Goal: Browse casually: Explore the website without a specific task or goal

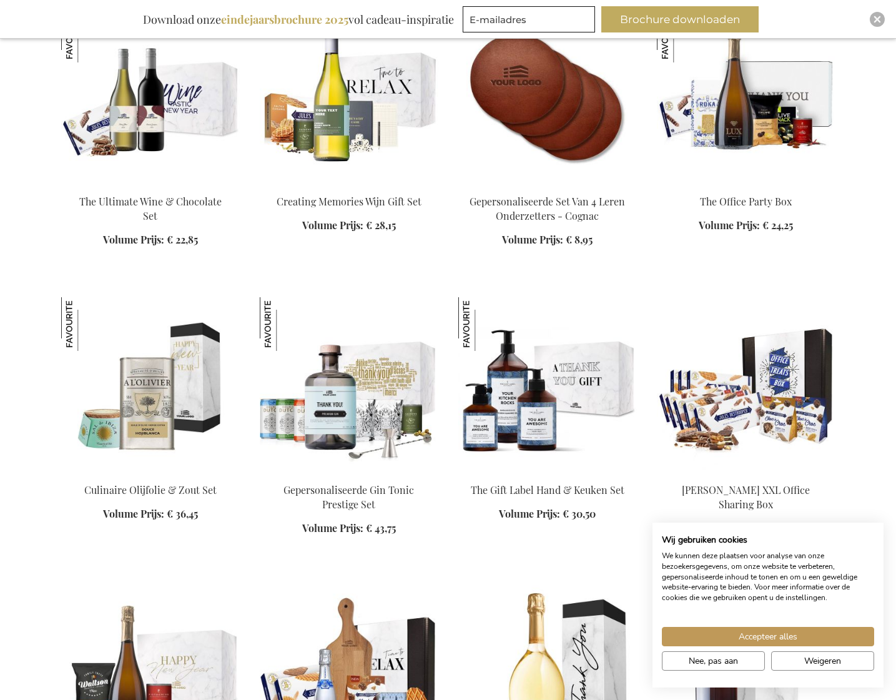
scroll to position [2010, 0]
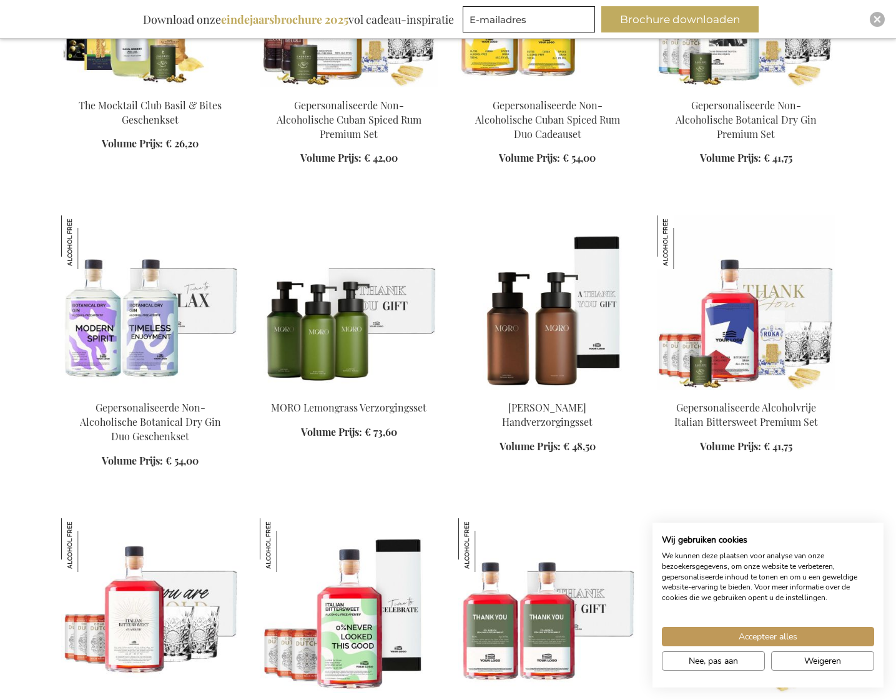
scroll to position [4164, 0]
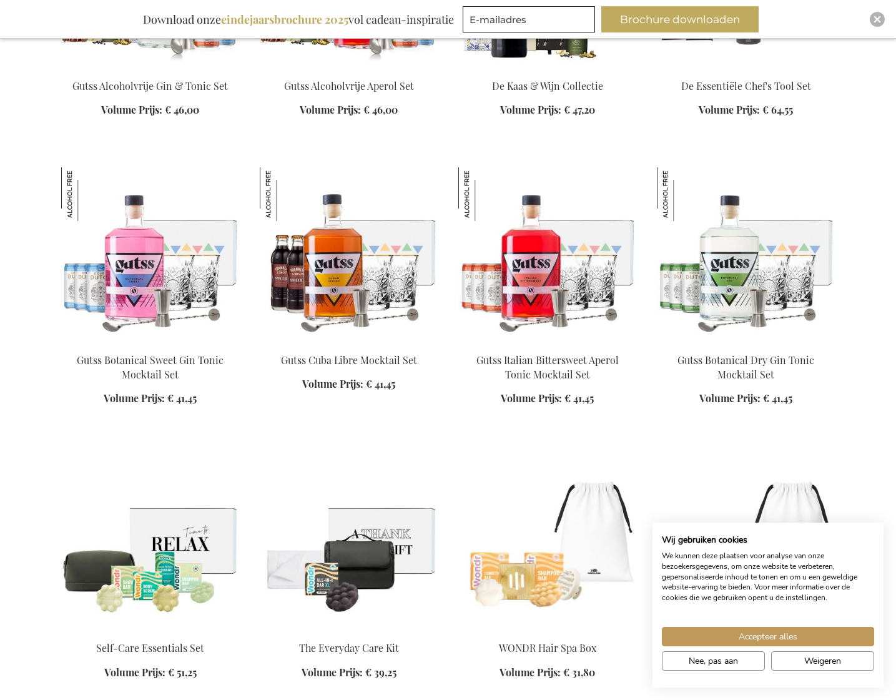
scroll to position [5636, 0]
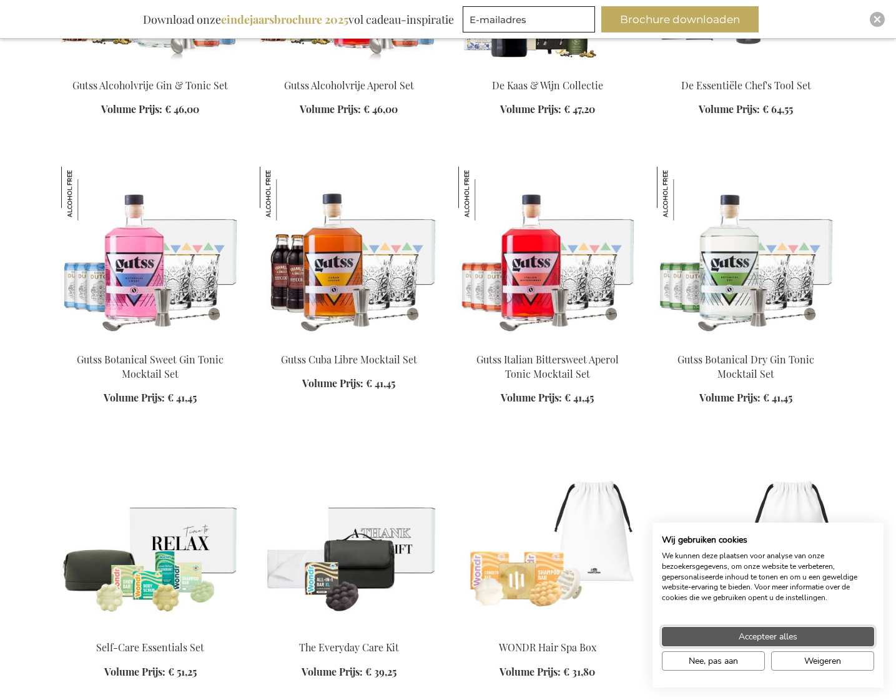
click at [760, 638] on span "Accepteer alles" at bounding box center [767, 636] width 59 height 13
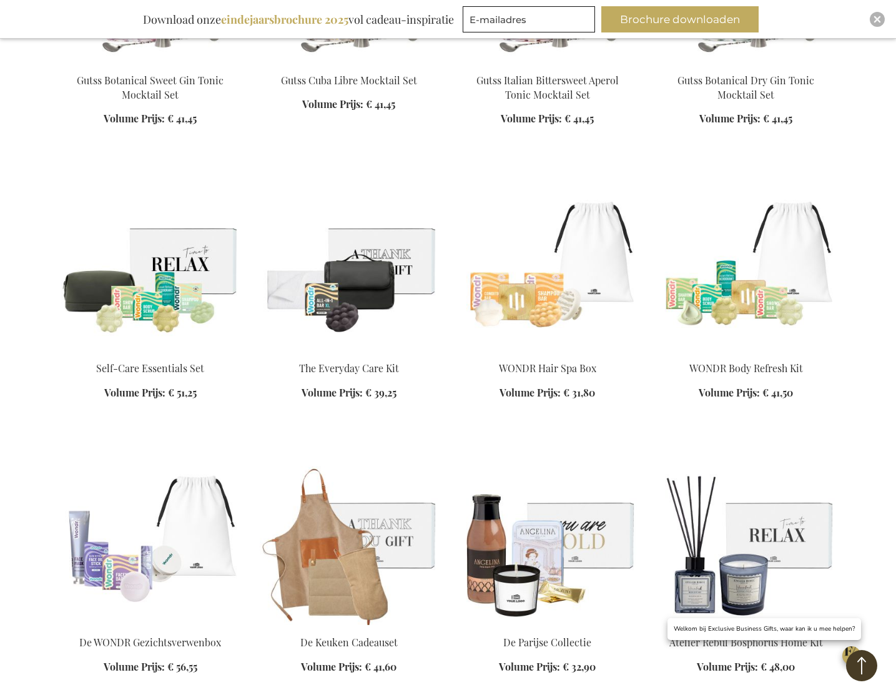
scroll to position [5925, 0]
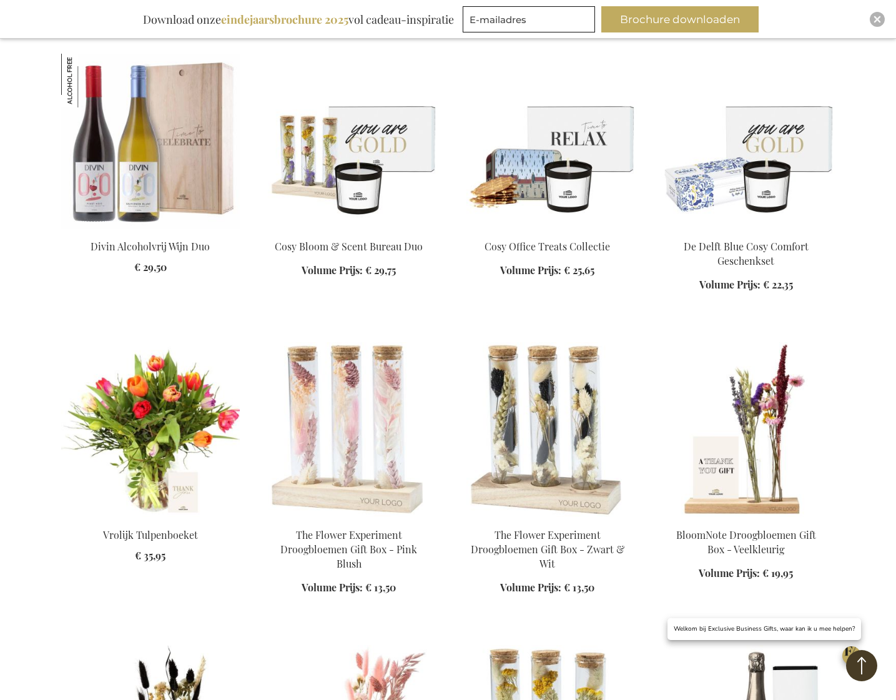
scroll to position [6946, 0]
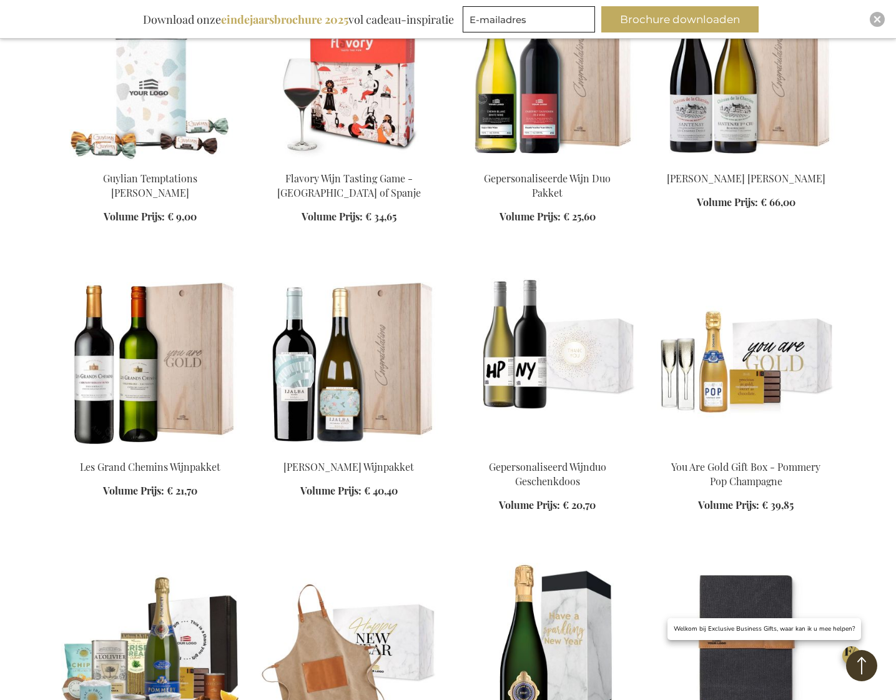
scroll to position [8690, 0]
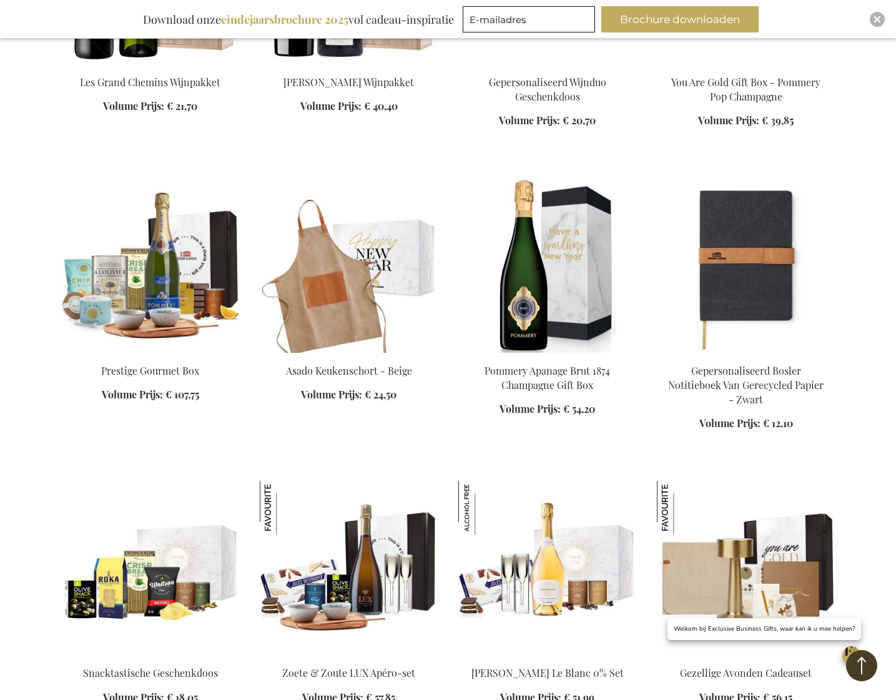
scroll to position [9071, 0]
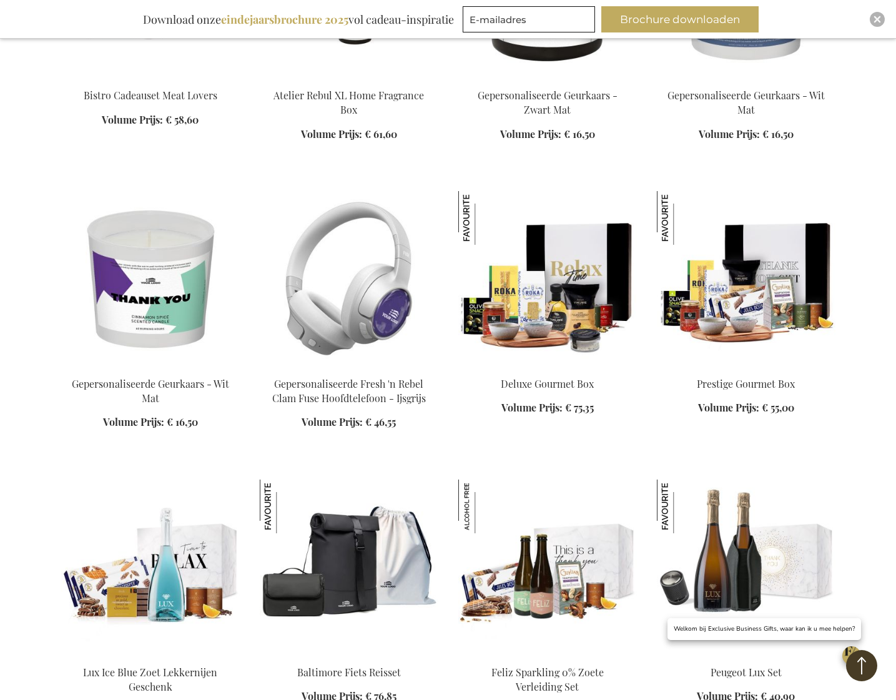
scroll to position [10267, 0]
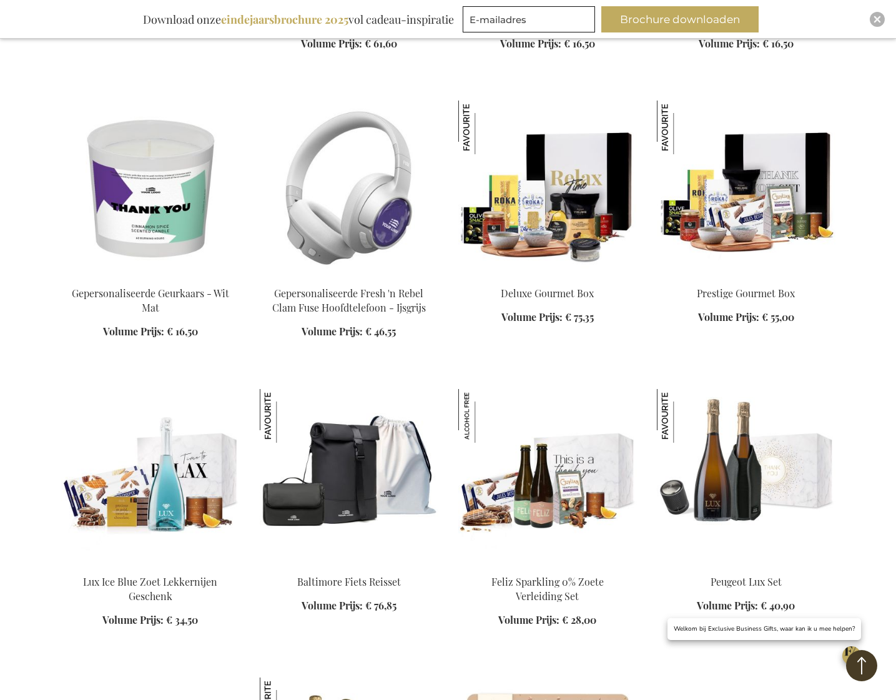
scroll to position [10309, 0]
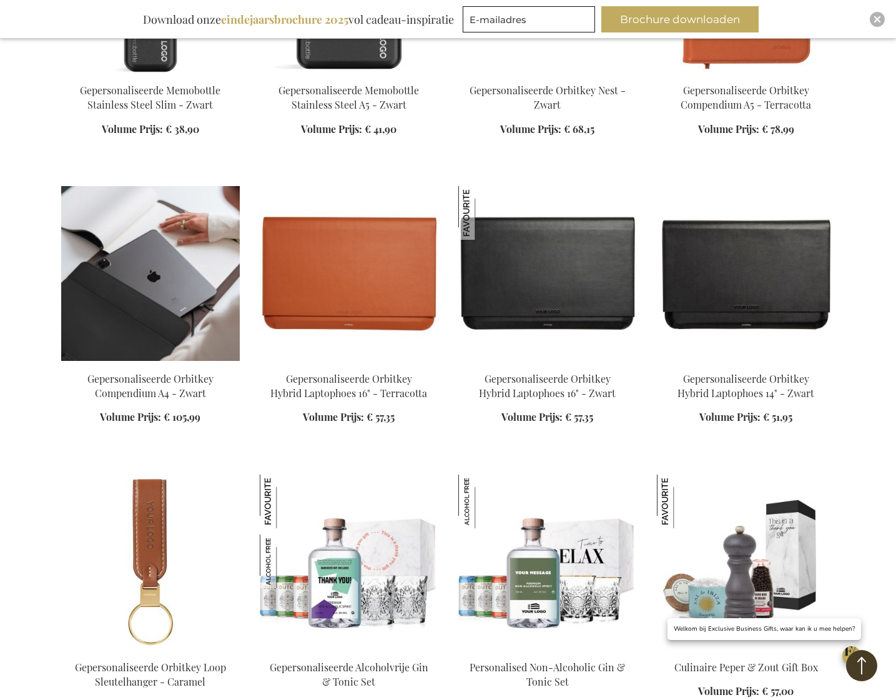
scroll to position [12047, 0]
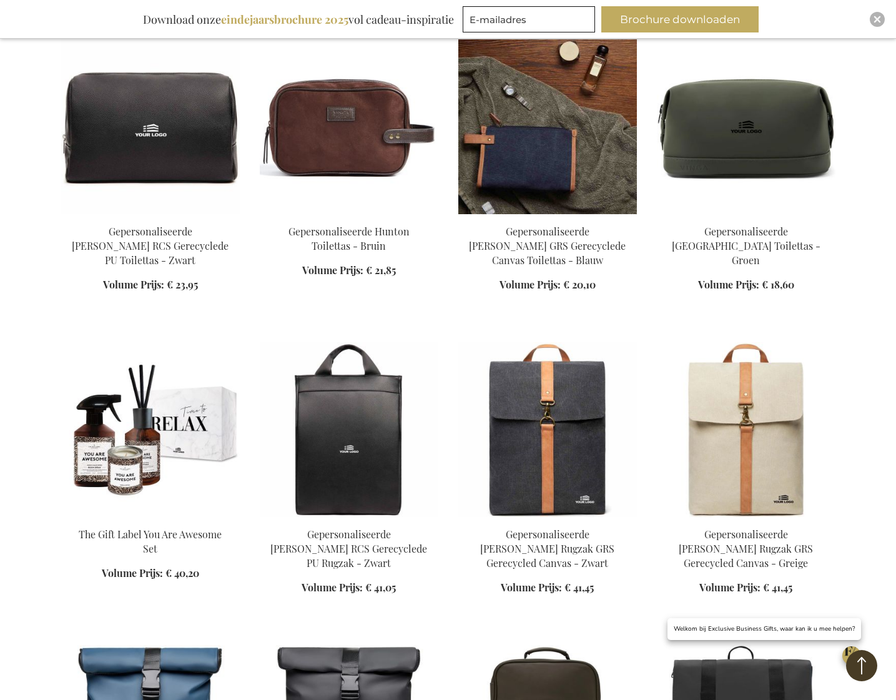
scroll to position [12957, 0]
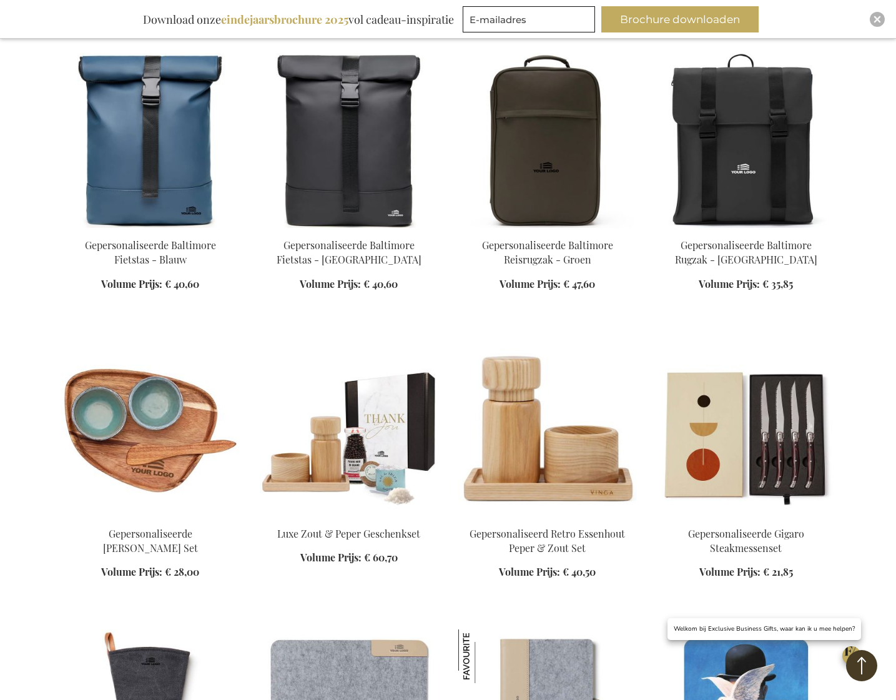
scroll to position [13550, 0]
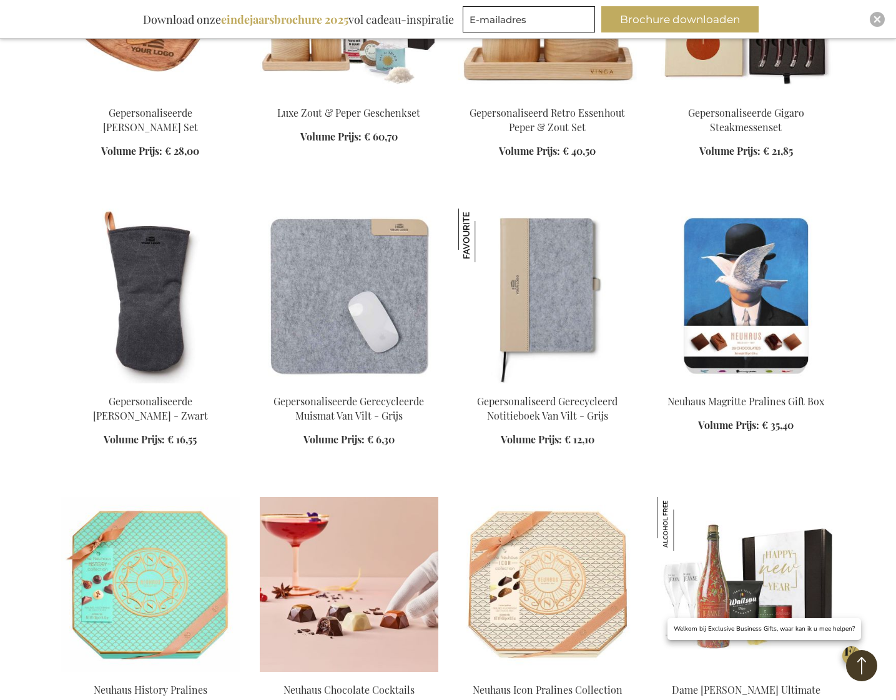
scroll to position [14078, 0]
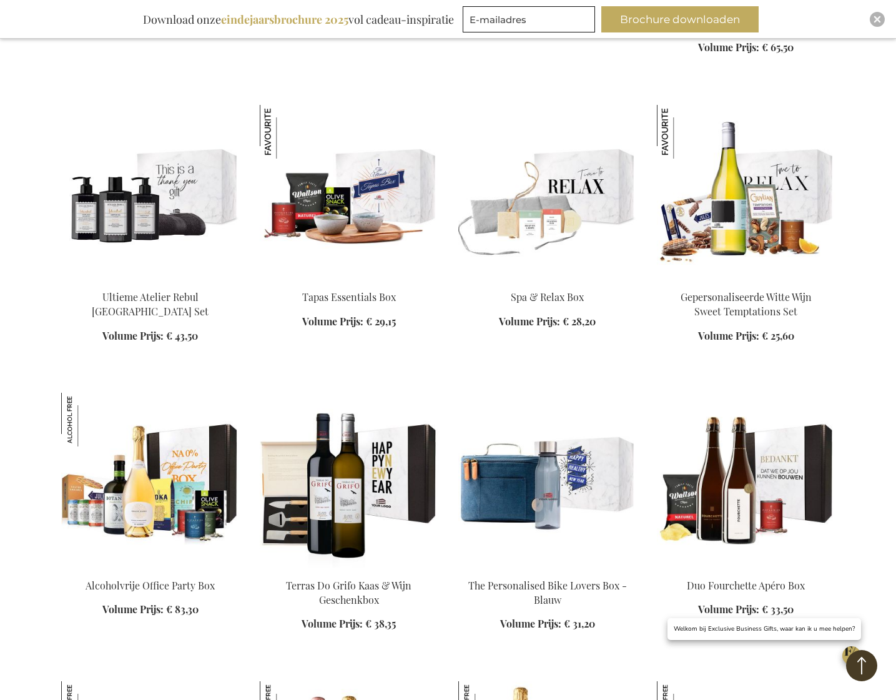
scroll to position [16971, 0]
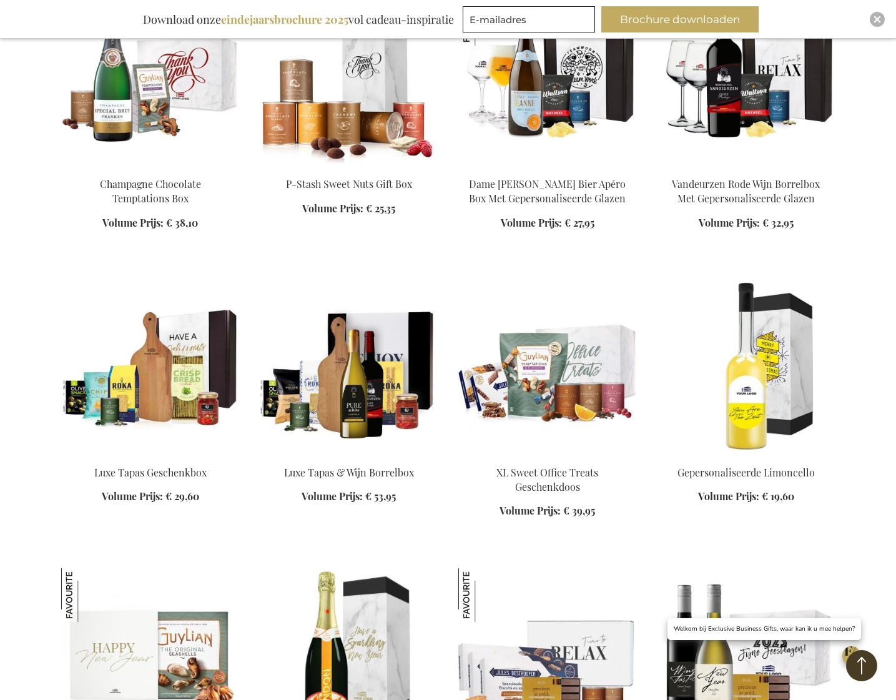
scroll to position [18851, 0]
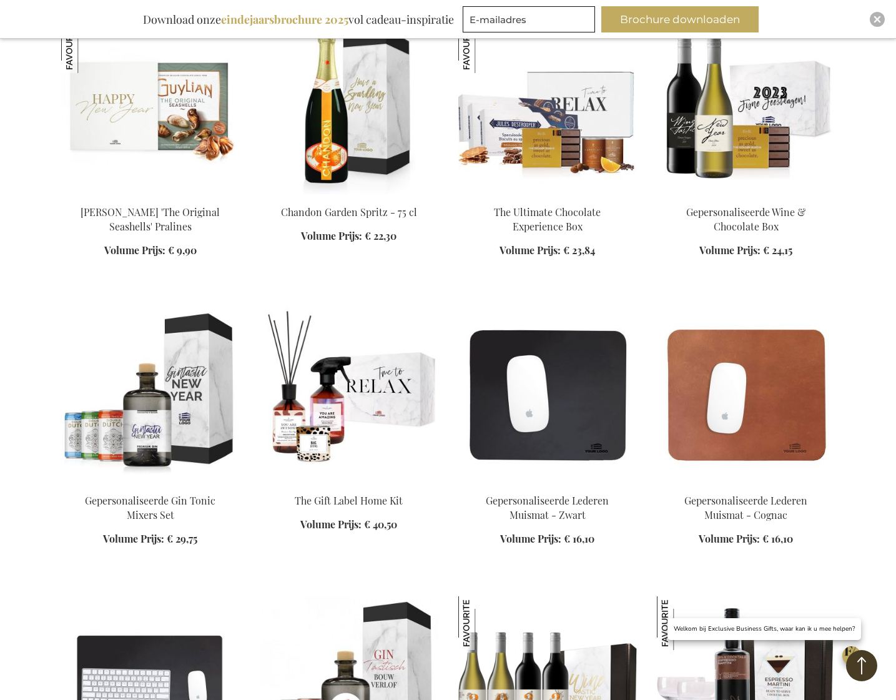
scroll to position [19262, 0]
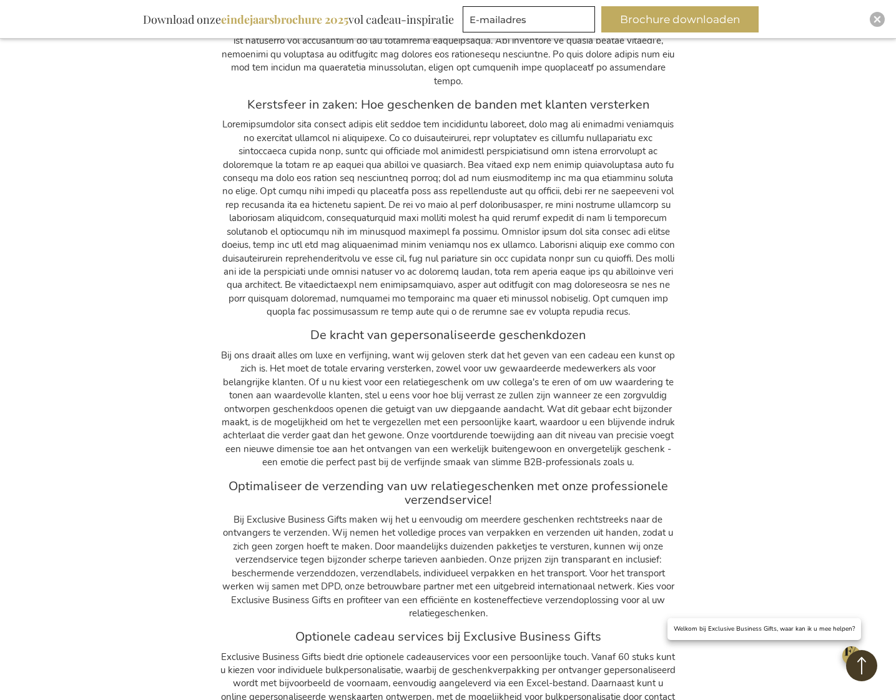
scroll to position [21860, 0]
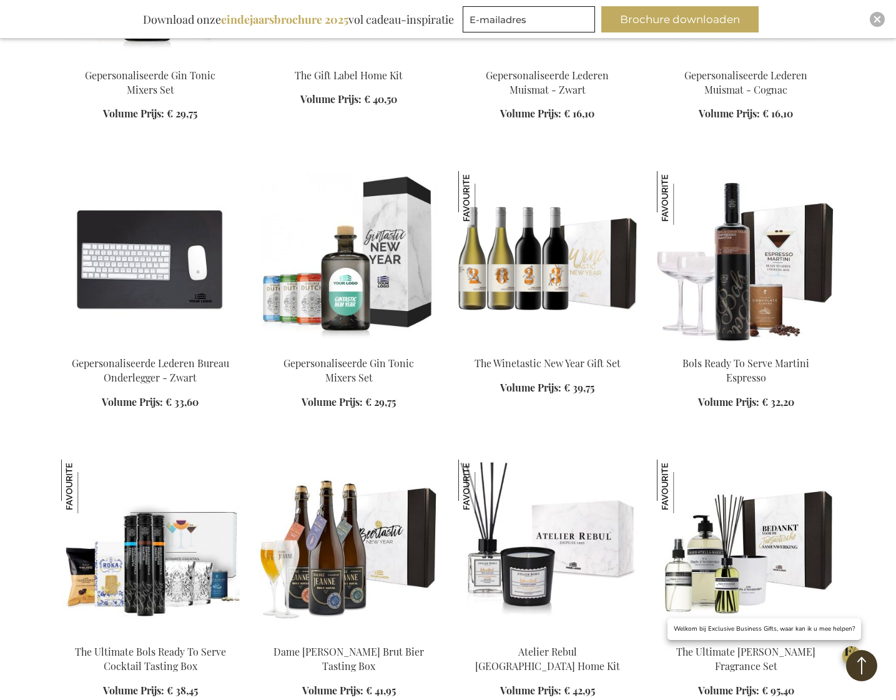
scroll to position [19765, 0]
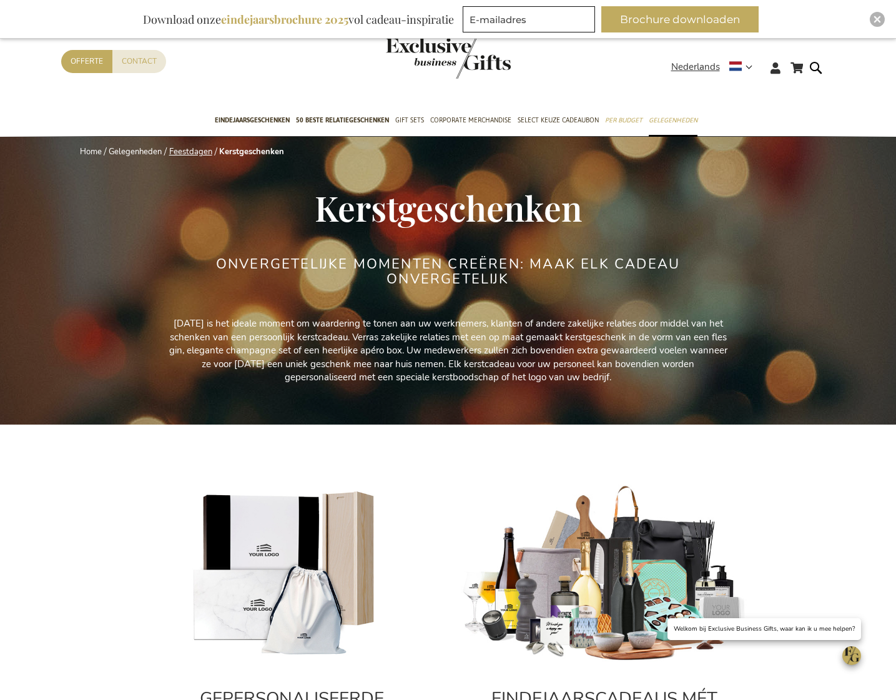
click at [184, 149] on link "Feestdagen" at bounding box center [190, 151] width 43 height 11
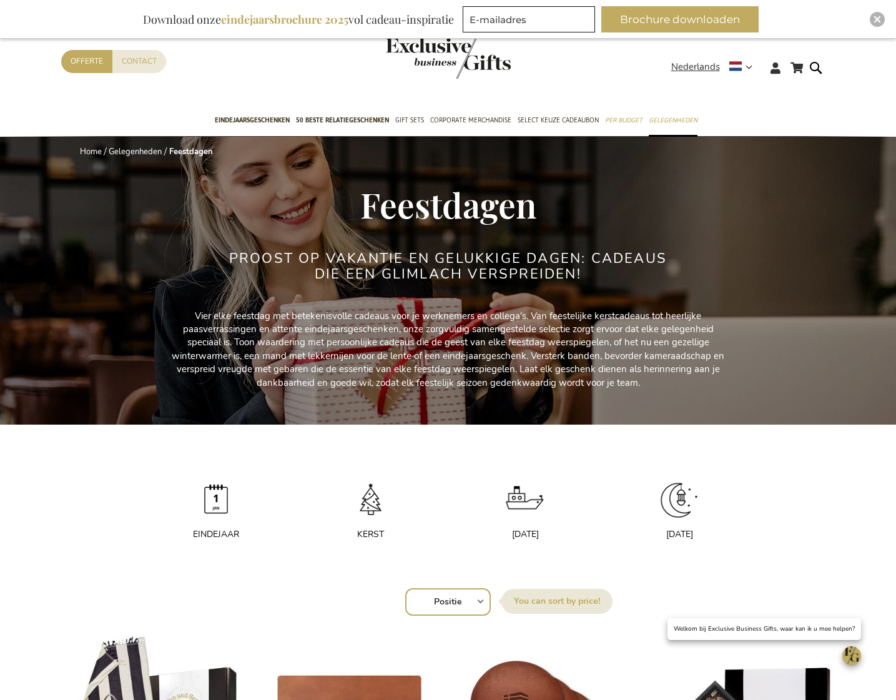
scroll to position [675, 0]
